Goal: Task Accomplishment & Management: Manage account settings

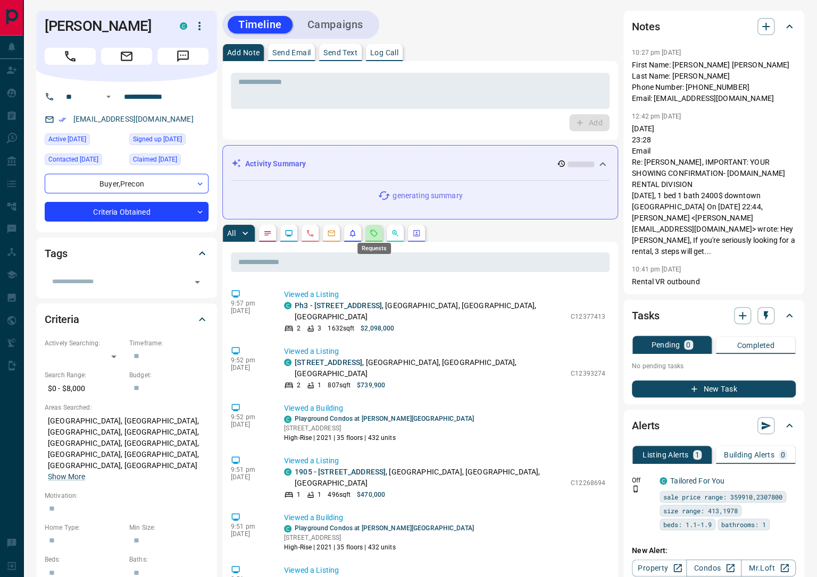
click at [375, 234] on icon "Requests" at bounding box center [374, 233] width 9 height 9
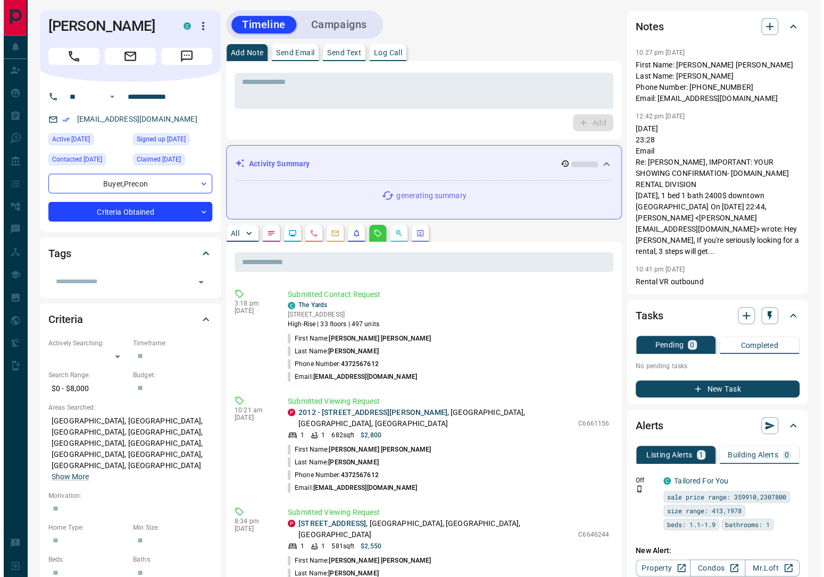
scroll to position [2, 0]
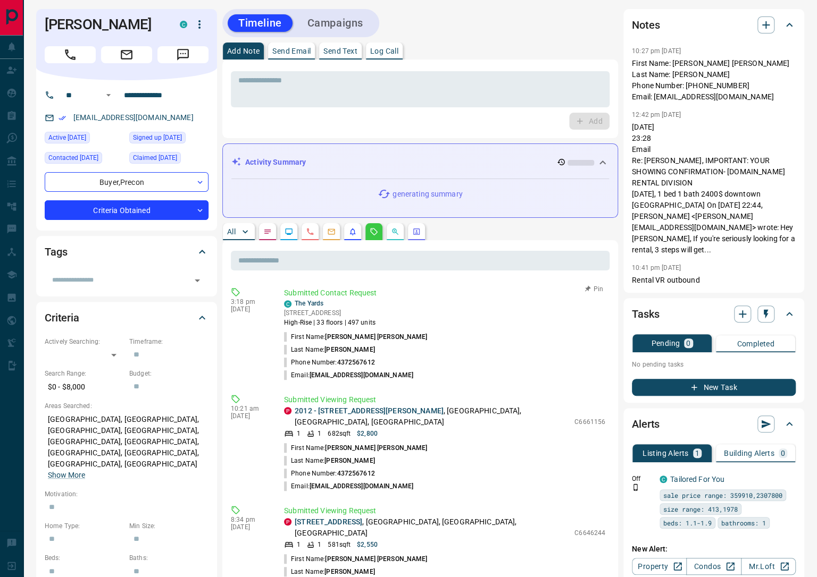
drag, startPoint x: 409, startPoint y: 377, endPoint x: 289, endPoint y: 330, distance: 128.8
click at [289, 331] on ul "First Name: [PERSON_NAME] [PERSON_NAME] Last Name: [PERSON_NAME] Phone Number: …" at bounding box center [444, 356] width 321 height 51
copy ul "First Name: [PERSON_NAME] [PERSON_NAME] Last Name: [PERSON_NAME] Phone Number: …"
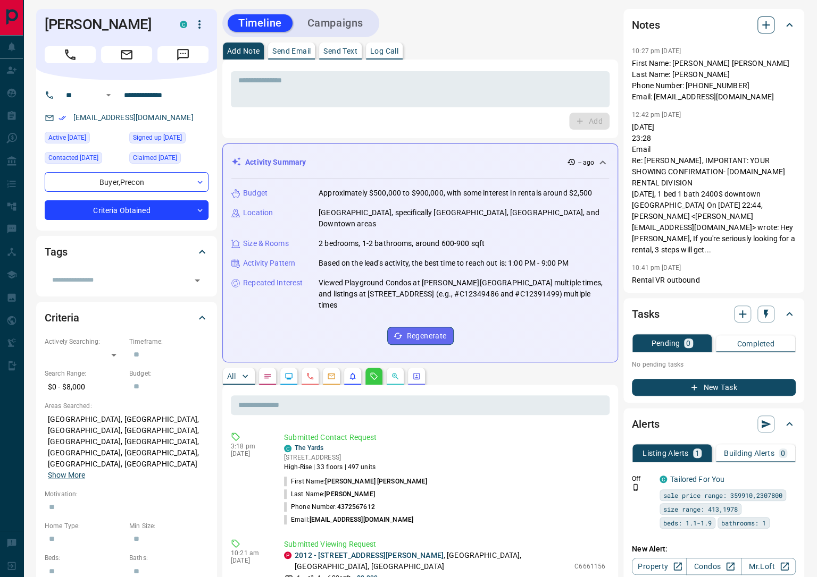
click at [766, 28] on icon "button" at bounding box center [765, 24] width 7 height 7
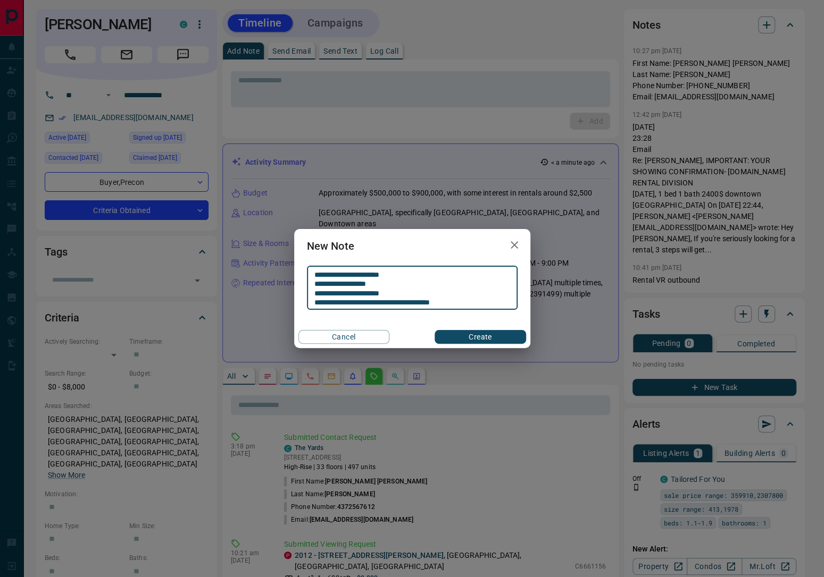
type textarea "**********"
click at [454, 333] on button "Create" at bounding box center [479, 337] width 91 height 14
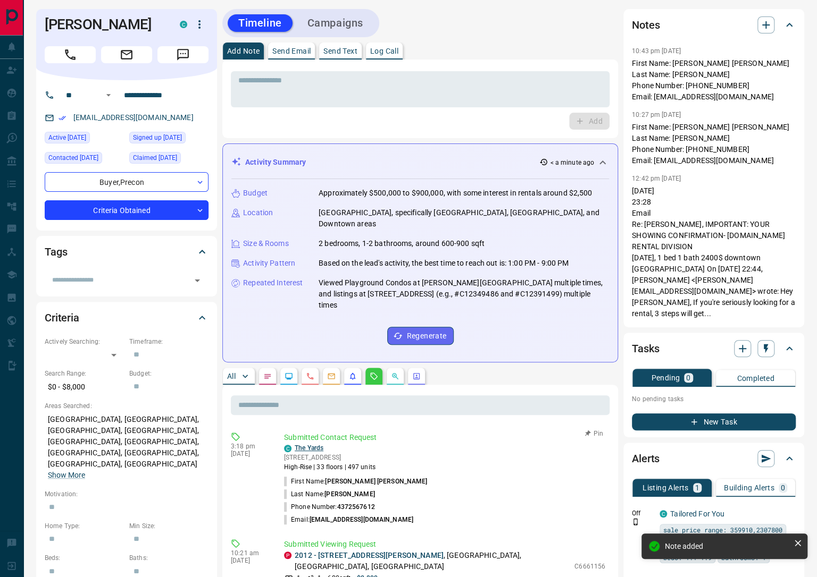
click at [312, 444] on link "The Yards" at bounding box center [309, 447] width 29 height 7
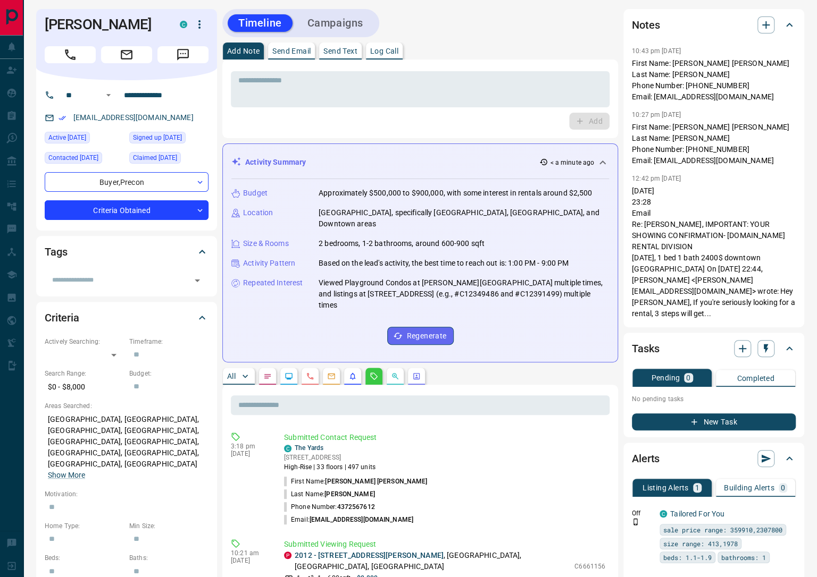
click at [310, 14] on button "Campaigns" at bounding box center [335, 23] width 77 height 18
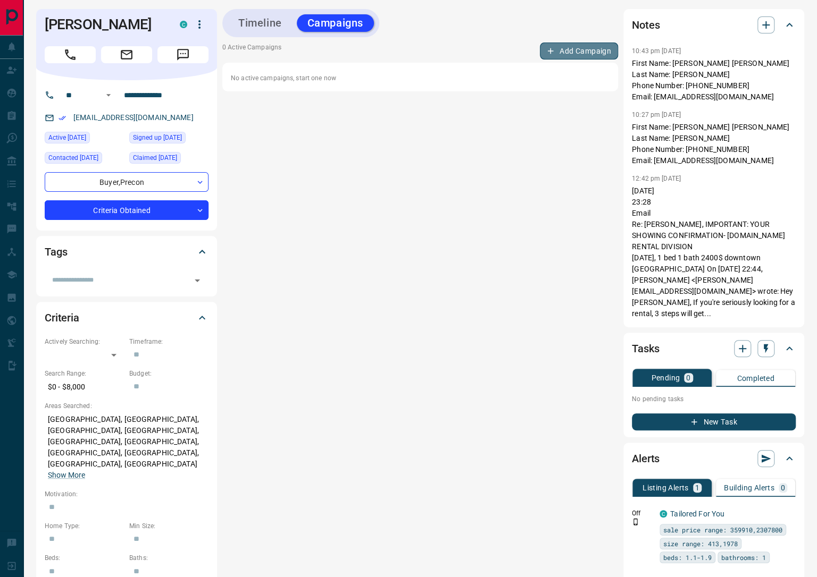
click at [577, 51] on button "Add Campaign" at bounding box center [579, 51] width 78 height 17
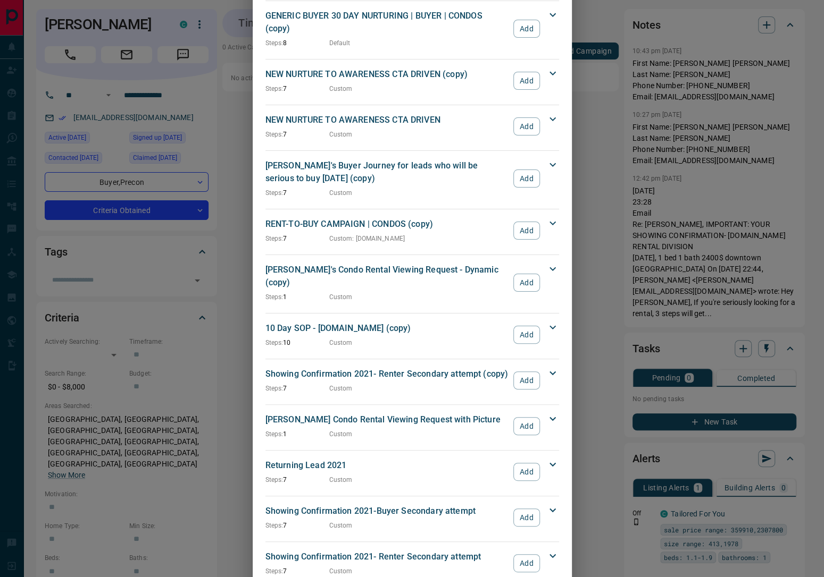
scroll to position [1193, 0]
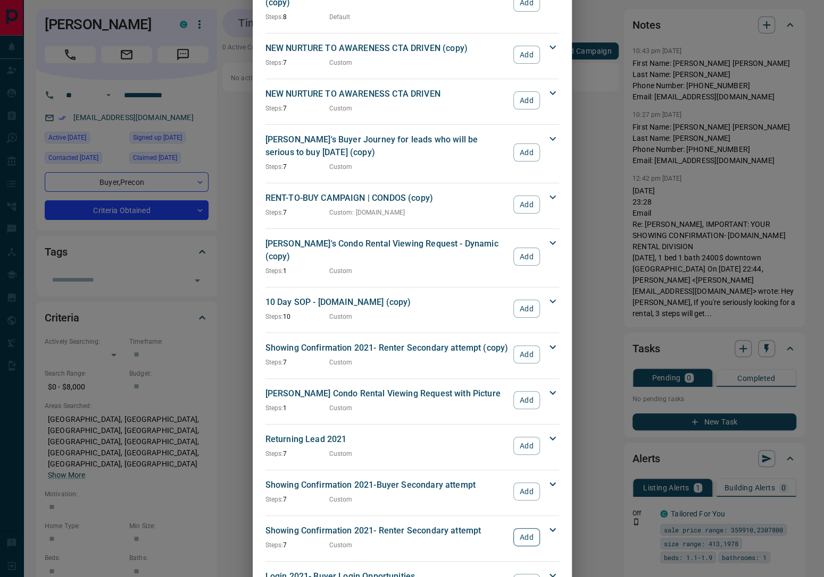
click at [519, 528] on button "Add" at bounding box center [526, 537] width 26 height 18
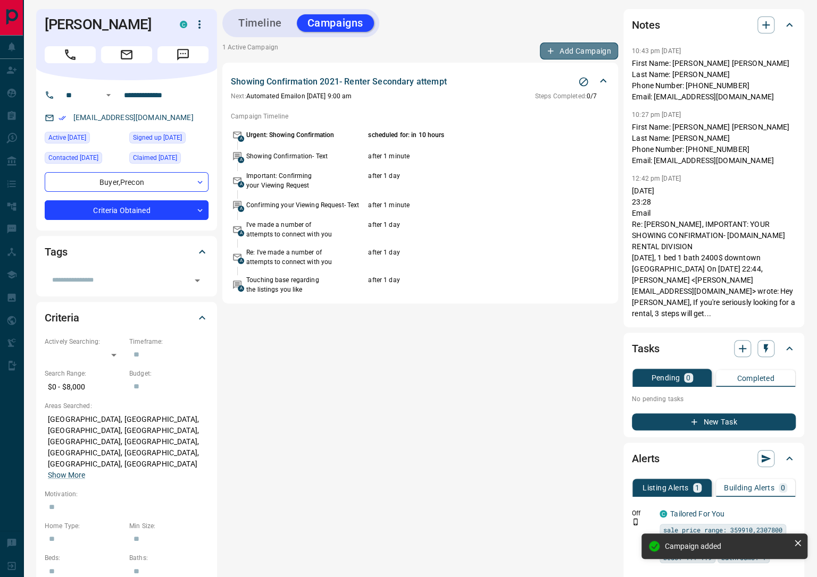
click at [577, 56] on button "Add Campaign" at bounding box center [579, 51] width 78 height 17
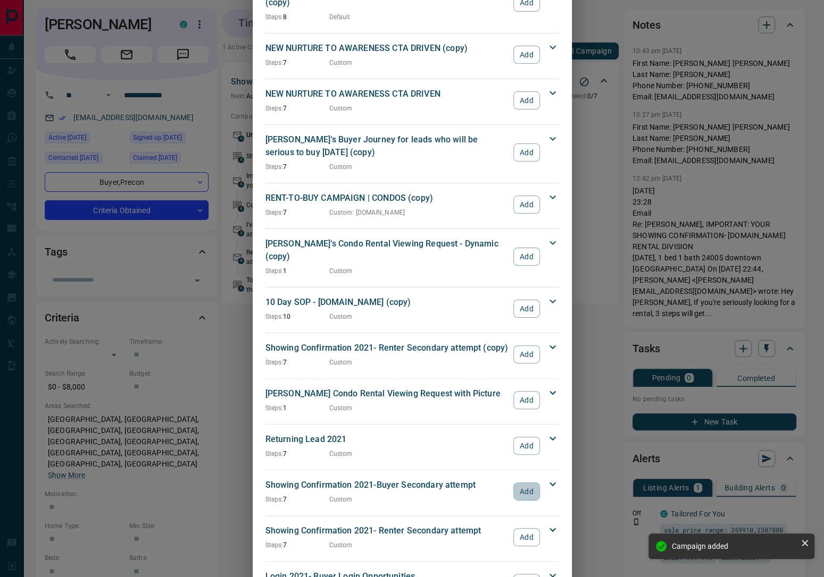
drag, startPoint x: 530, startPoint y: 439, endPoint x: 531, endPoint y: 422, distance: 17.0
click at [530, 483] on button "Add" at bounding box center [526, 492] width 26 height 18
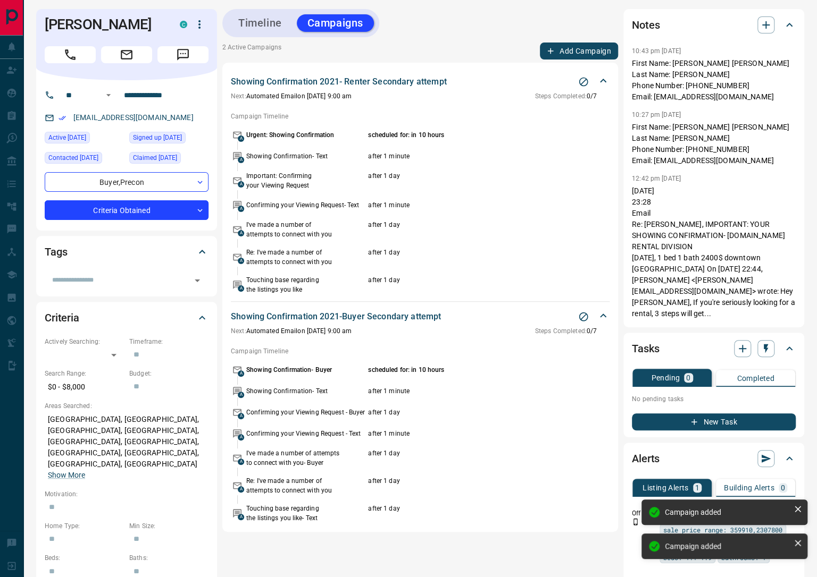
click at [585, 49] on button "Add Campaign" at bounding box center [579, 51] width 78 height 17
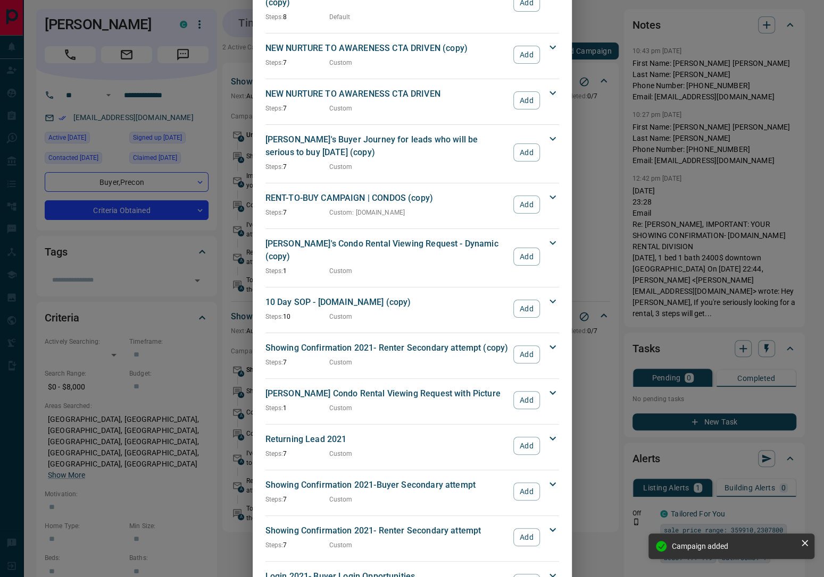
click at [538, 88] on div "NEW NURTURE TO AWARENESS CTA DRIVEN Steps: 7 Custom Add" at bounding box center [405, 101] width 281 height 26
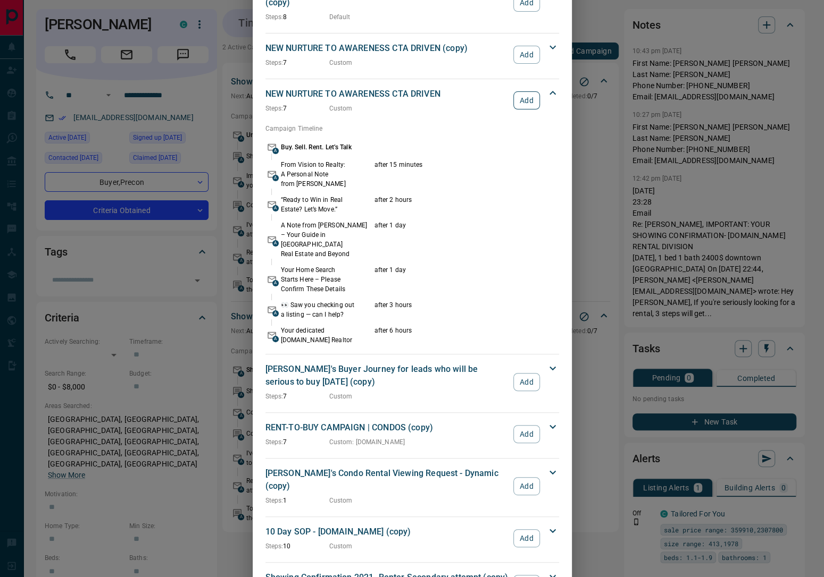
click at [522, 91] on button "Add" at bounding box center [526, 100] width 26 height 18
